Goal: Information Seeking & Learning: Learn about a topic

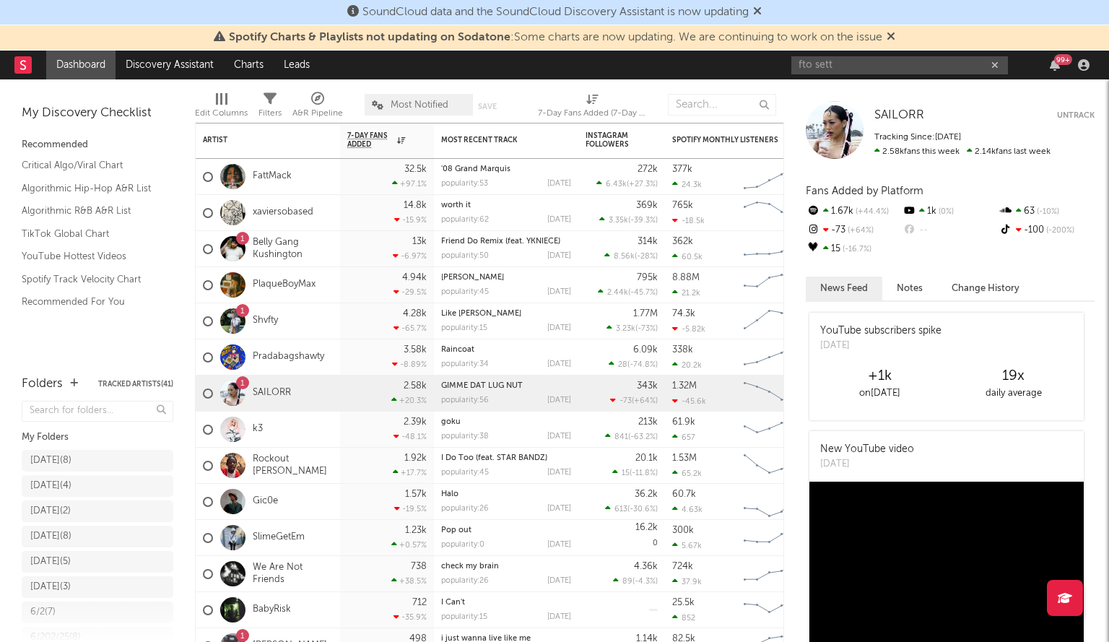
click at [844, 67] on input "fto sett" at bounding box center [900, 65] width 217 height 18
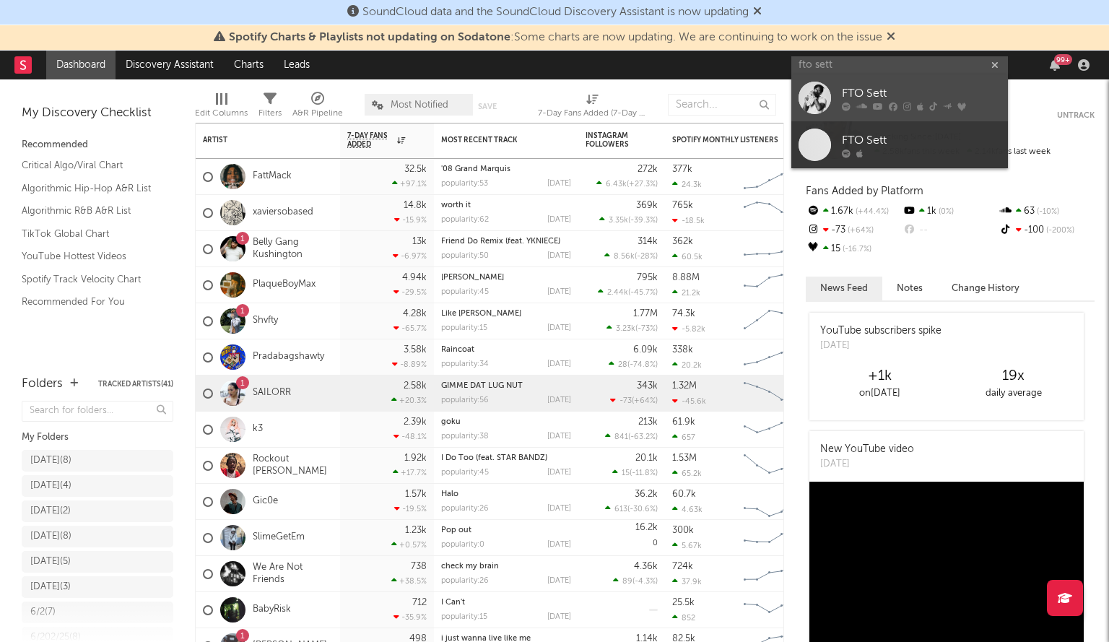
type input "fto sett"
click at [819, 90] on div at bounding box center [815, 98] width 33 height 33
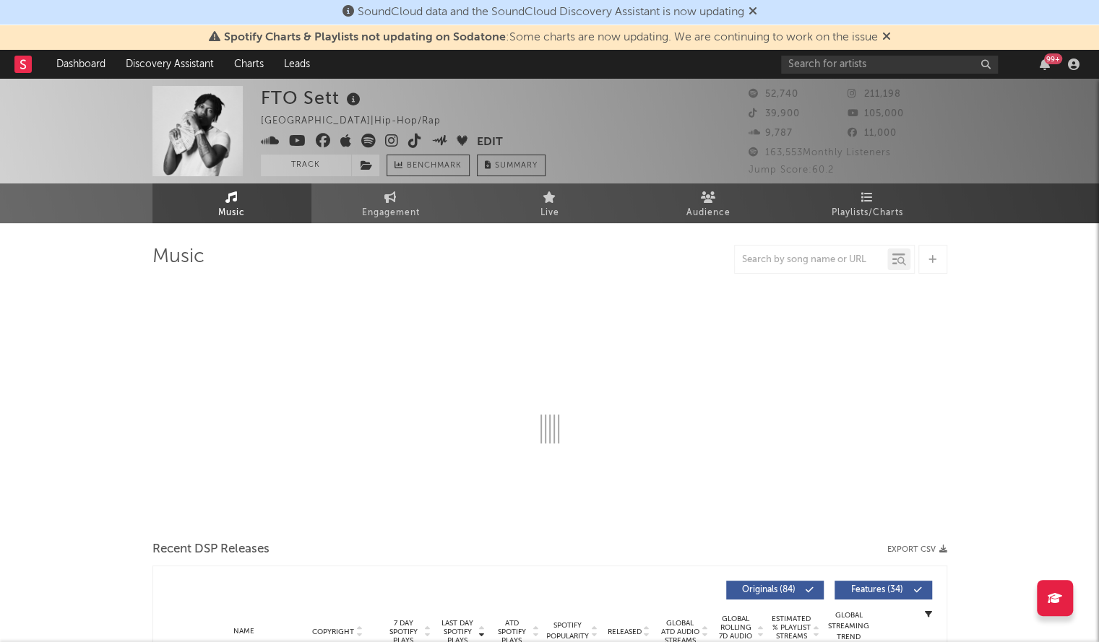
select select "6m"
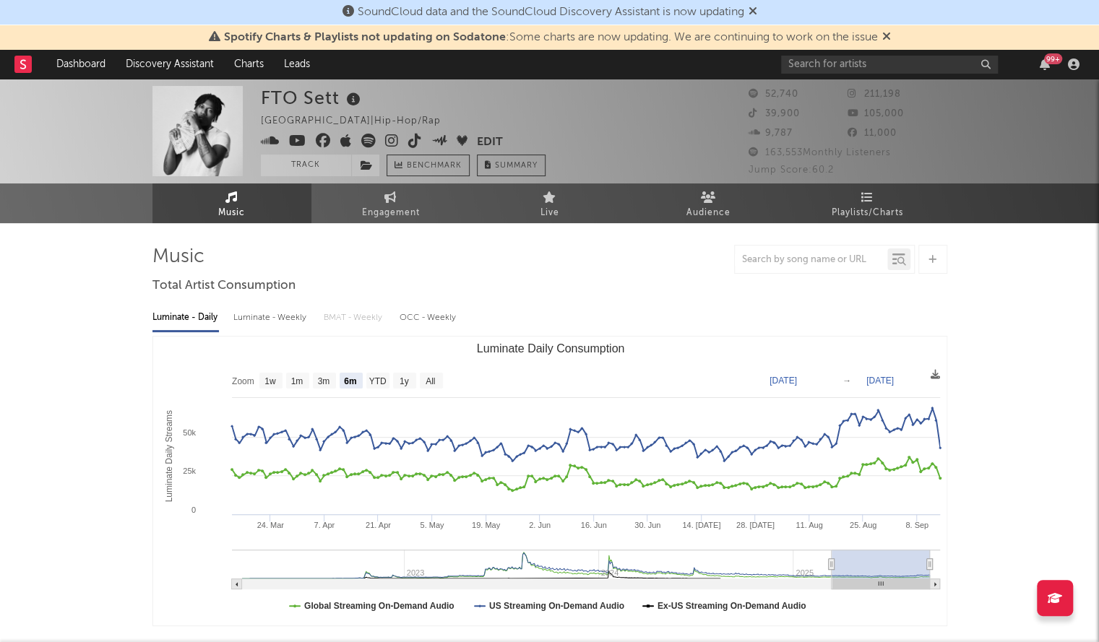
click at [864, 75] on div "99 +" at bounding box center [932, 64] width 303 height 29
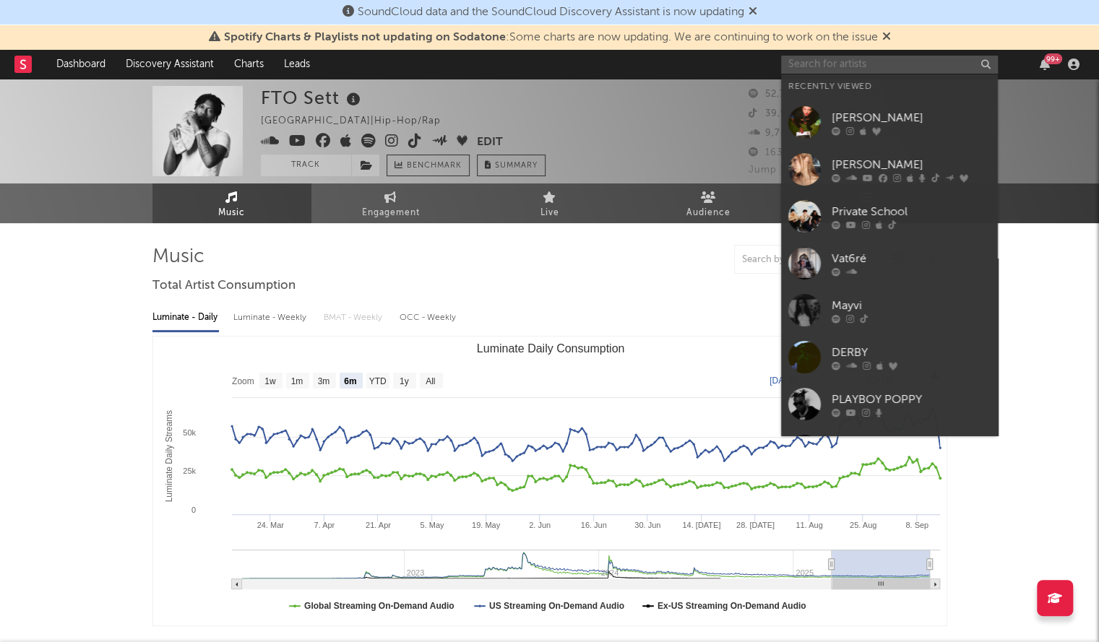
click at [832, 71] on input "text" at bounding box center [889, 65] width 217 height 18
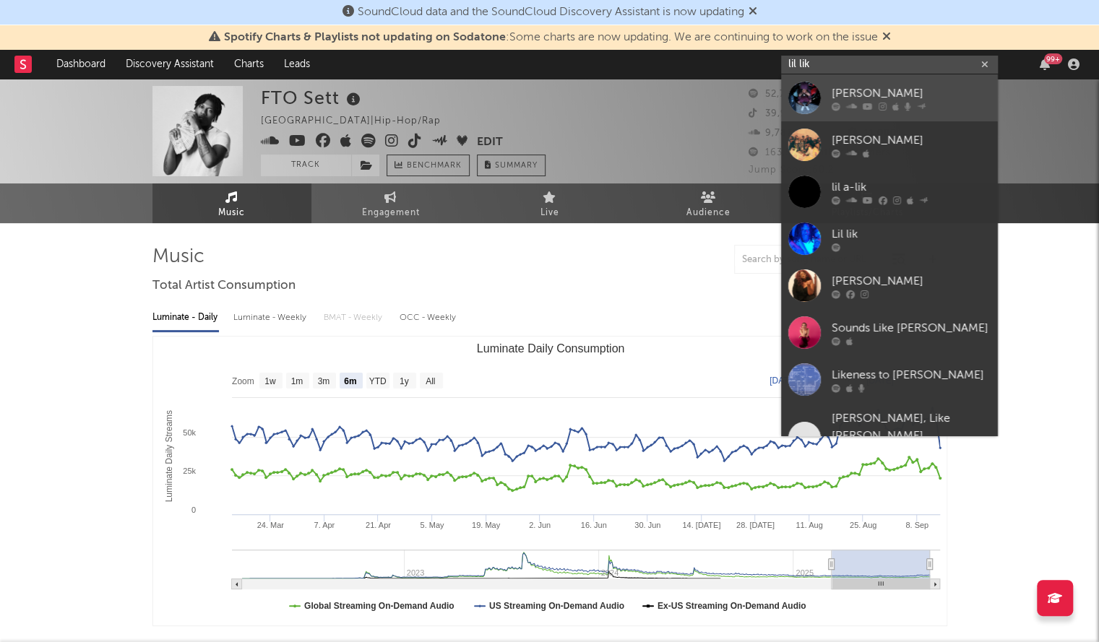
type input "lil lik"
click at [816, 95] on div at bounding box center [804, 98] width 33 height 33
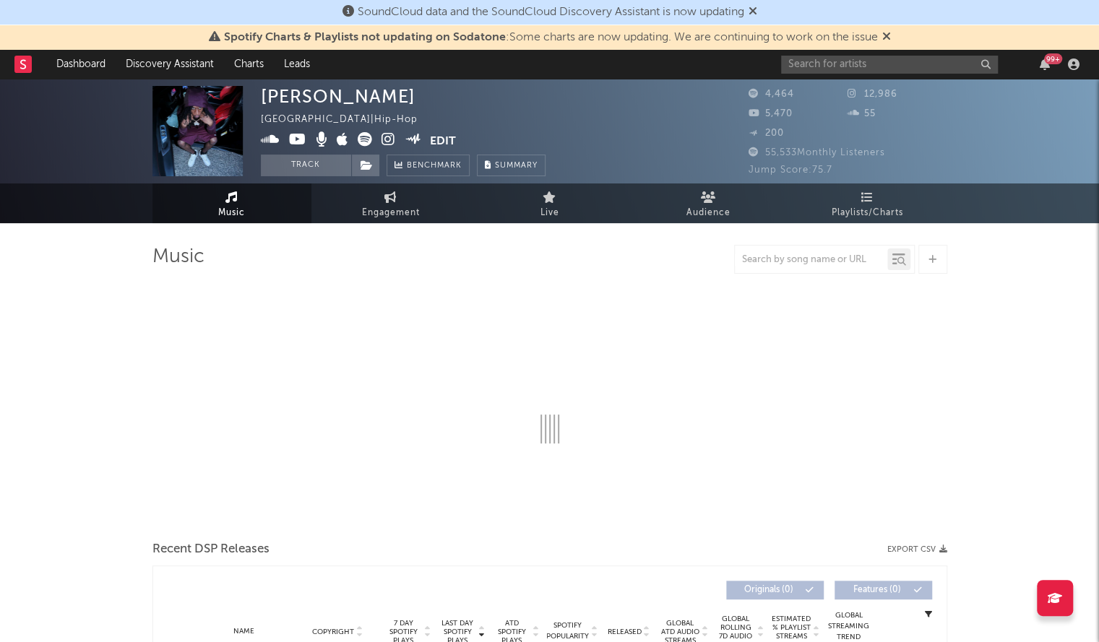
select select "6m"
